Goal: Find specific page/section: Find specific page/section

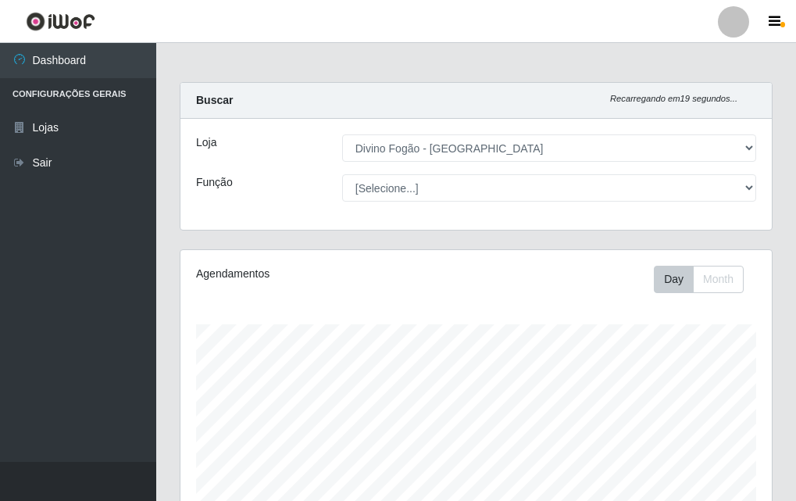
select select "499"
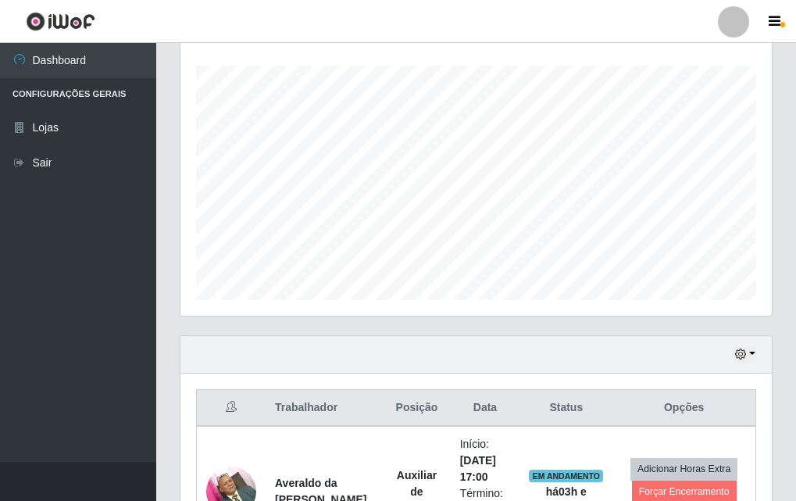
scroll to position [324, 591]
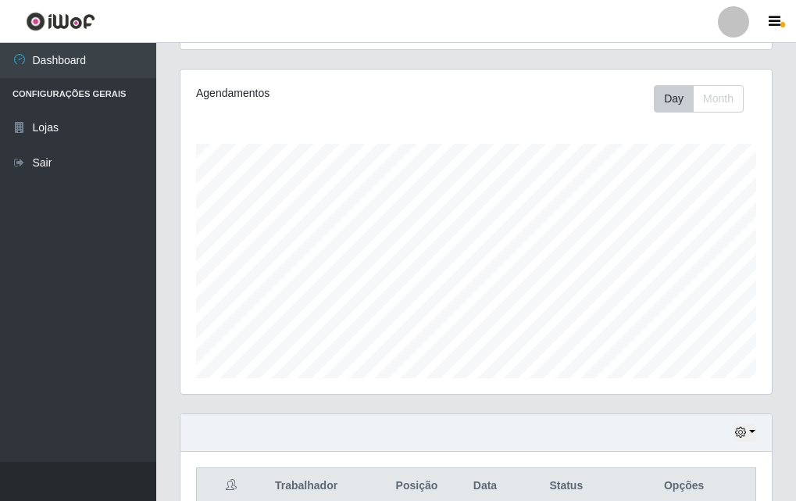
click at [280, 304] on div "Agendamentos Day Month 29/07 Agendamentos 12" at bounding box center [475, 231] width 591 height 324
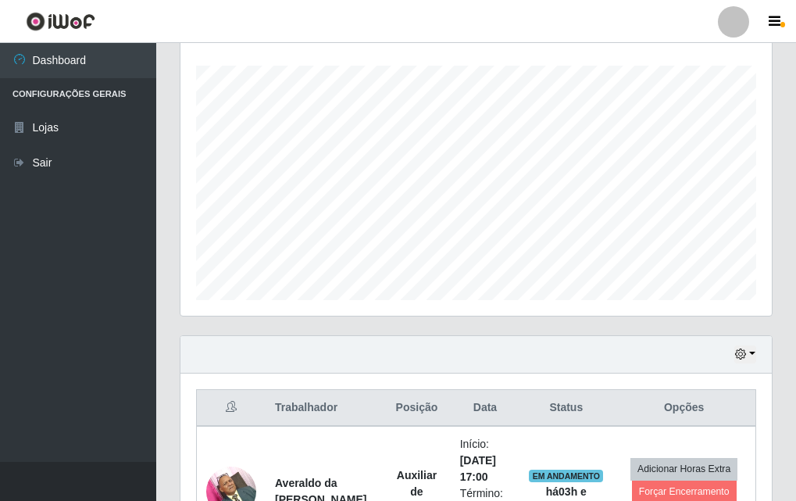
scroll to position [180, 0]
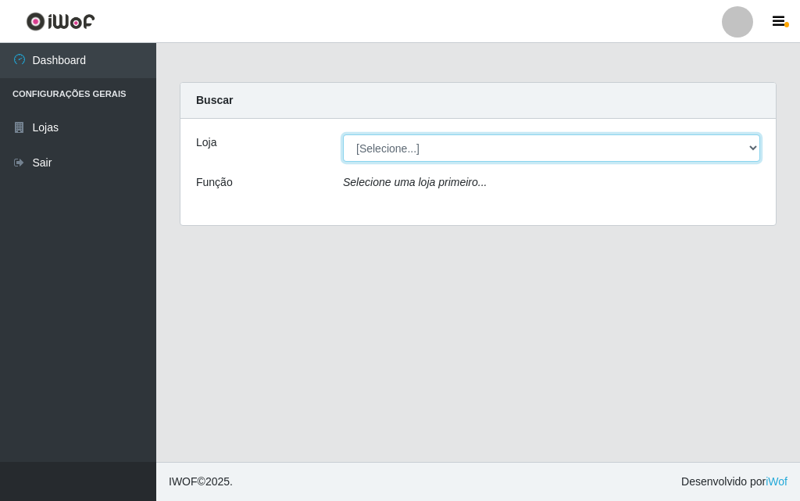
click at [506, 152] on select "[Selecione...] Divino Fogão - [GEOGRAPHIC_DATA]" at bounding box center [551, 147] width 417 height 27
select select "499"
click at [343, 134] on select "[Selecione...] Divino Fogão - [GEOGRAPHIC_DATA]" at bounding box center [551, 147] width 417 height 27
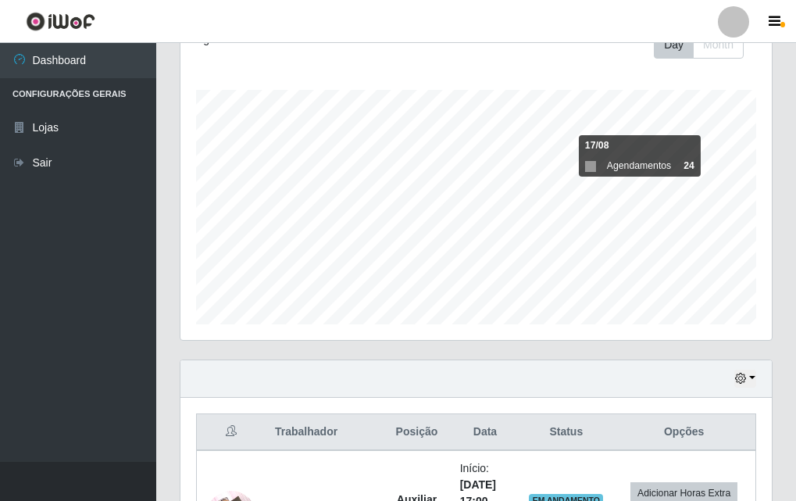
scroll to position [389, 0]
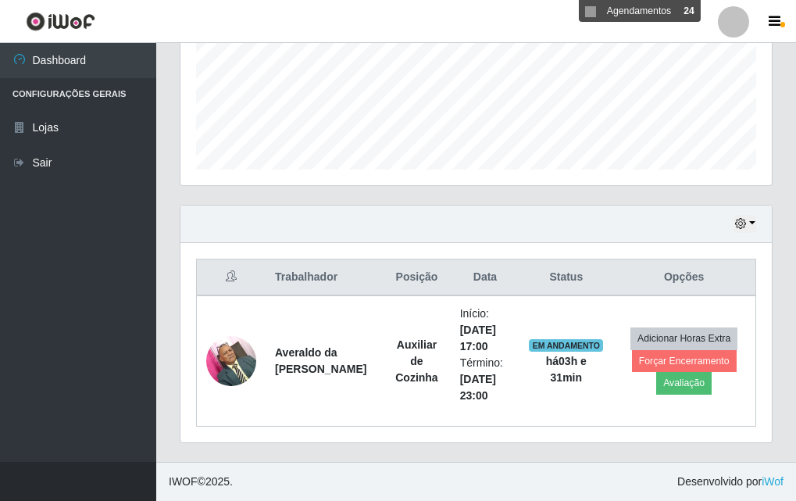
drag, startPoint x: 596, startPoint y: 193, endPoint x: 612, endPoint y: 175, distance: 24.3
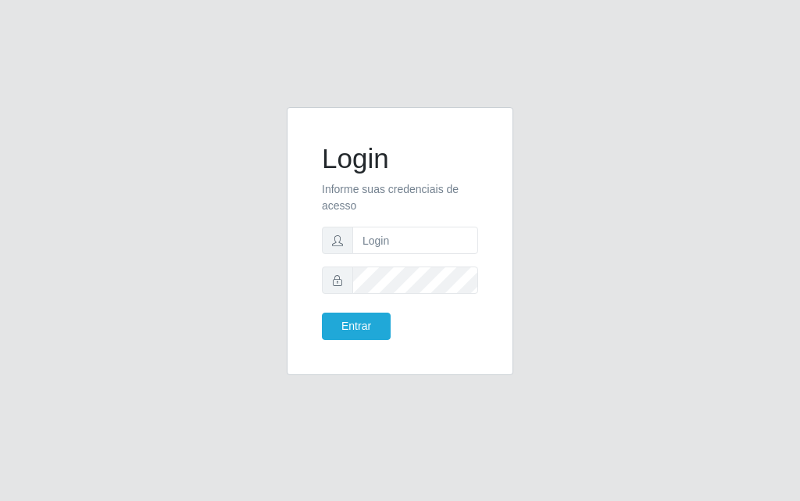
drag, startPoint x: 459, startPoint y: 173, endPoint x: 469, endPoint y: 191, distance: 20.6
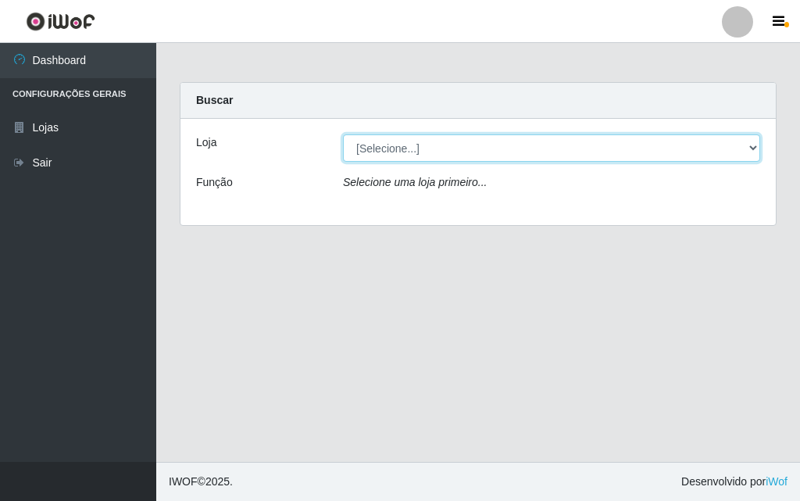
click at [465, 151] on select "[Selecione...] Divino Fogão - [GEOGRAPHIC_DATA]" at bounding box center [551, 147] width 417 height 27
select select "499"
click at [343, 134] on select "[Selecione...] Divino Fogão - [GEOGRAPHIC_DATA]" at bounding box center [551, 147] width 417 height 27
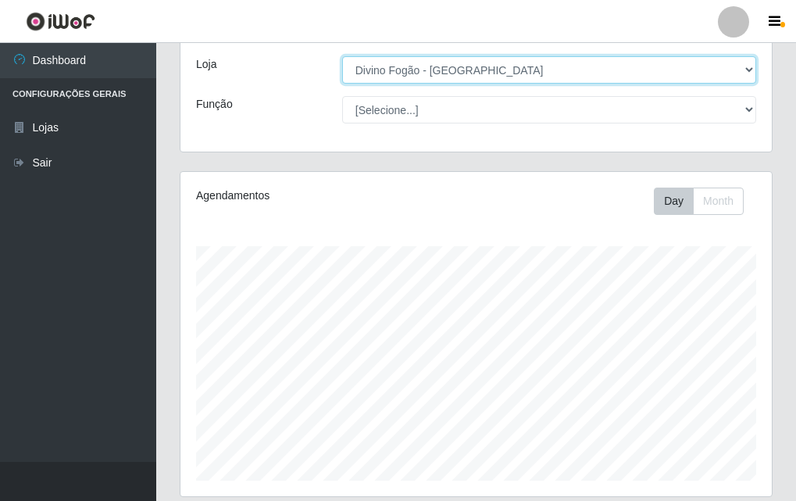
scroll to position [156, 0]
